Goal: Use online tool/utility

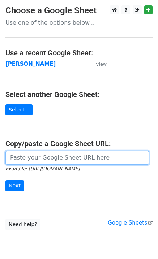
click at [24, 160] on input "url" at bounding box center [77, 158] width 144 height 14
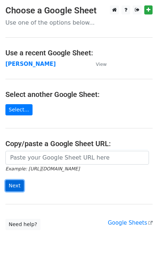
click at [12, 190] on input "Next" at bounding box center [14, 185] width 18 height 11
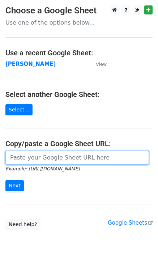
drag, startPoint x: 21, startPoint y: 160, endPoint x: 20, endPoint y: 176, distance: 15.9
click at [21, 160] on input "url" at bounding box center [77, 158] width 144 height 14
paste input "https://docs.google.com/spreadsheets/d/1JEEPwTIo8aHqeghqVj-OjXe1H__jCxcYXWxQf4j…"
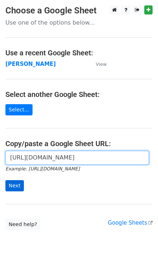
scroll to position [0, 154]
type input "https://docs.google.com/spreadsheets/d/1JEEPwTIo8aHqeghqVj-OjXe1H__jCxcYXWxQf4j…"
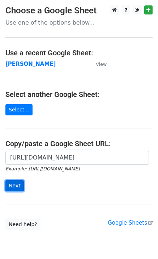
click at [18, 185] on input "Next" at bounding box center [14, 185] width 18 height 11
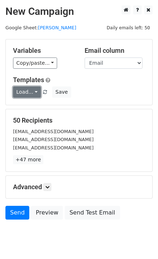
click at [23, 95] on link "Load..." at bounding box center [27, 91] width 28 height 11
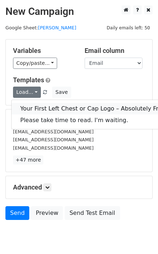
click at [39, 107] on link "Your First Left Chest or Cap Logo – Absolutely Free" at bounding box center [93, 109] width 162 height 12
